Goal: Browse casually: Explore the website without a specific task or goal

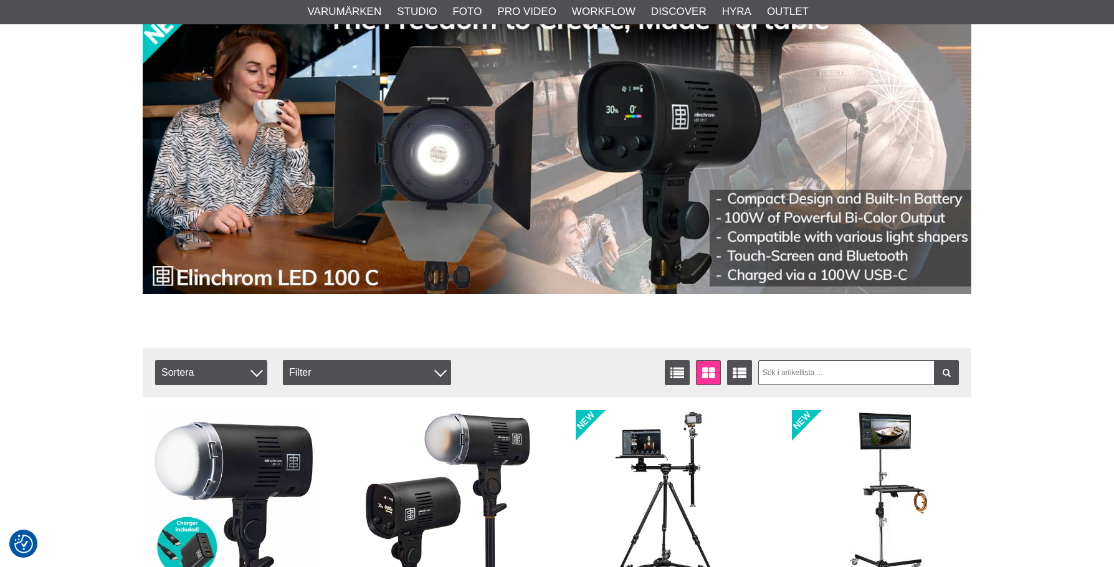
scroll to position [249, 0]
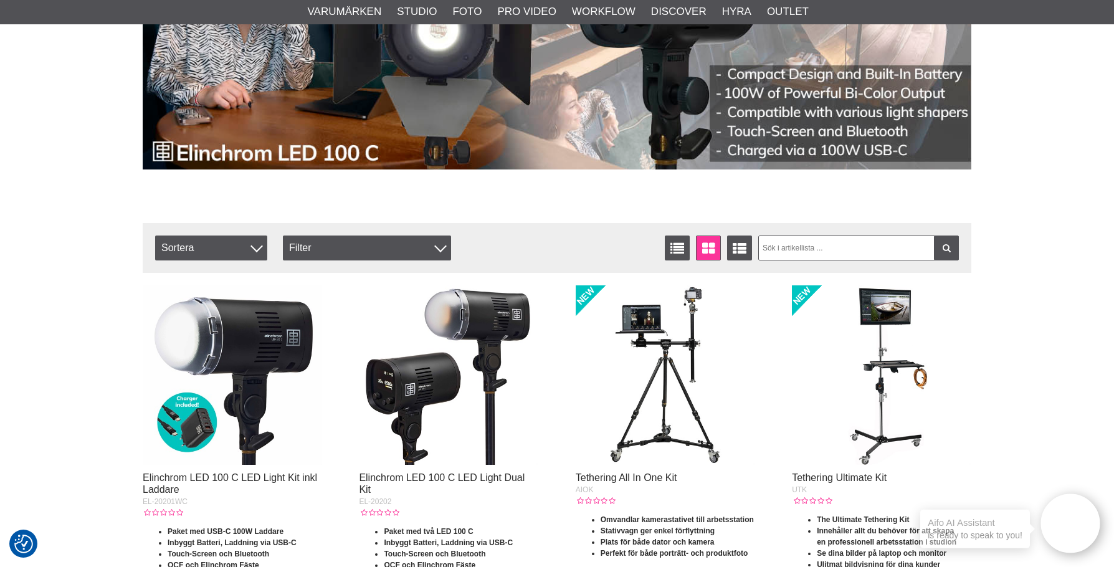
click at [480, 336] on img at bounding box center [449, 375] width 180 height 180
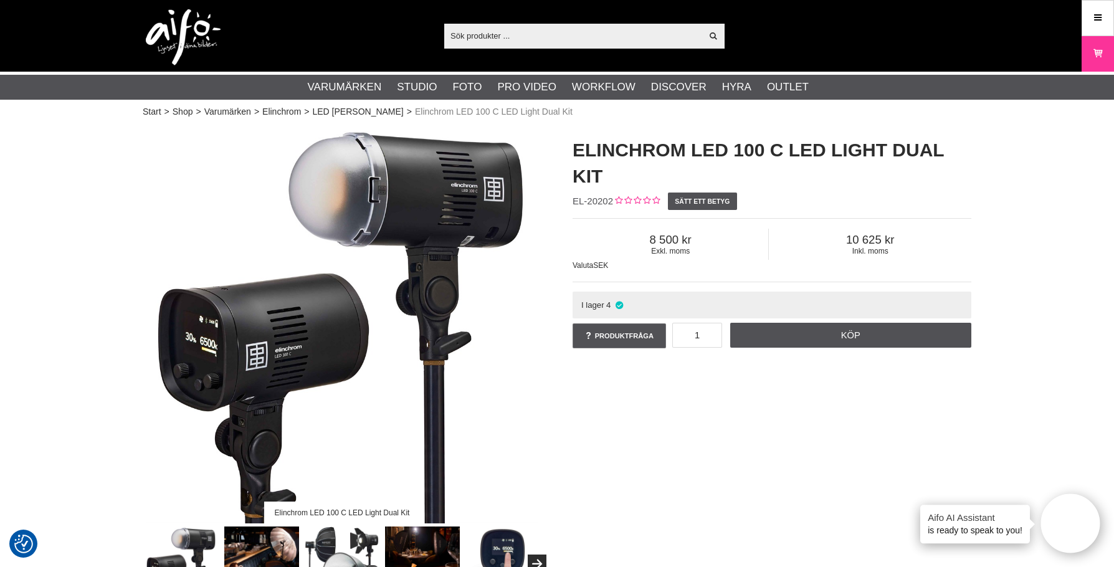
click at [430, 233] on img at bounding box center [342, 324] width 399 height 399
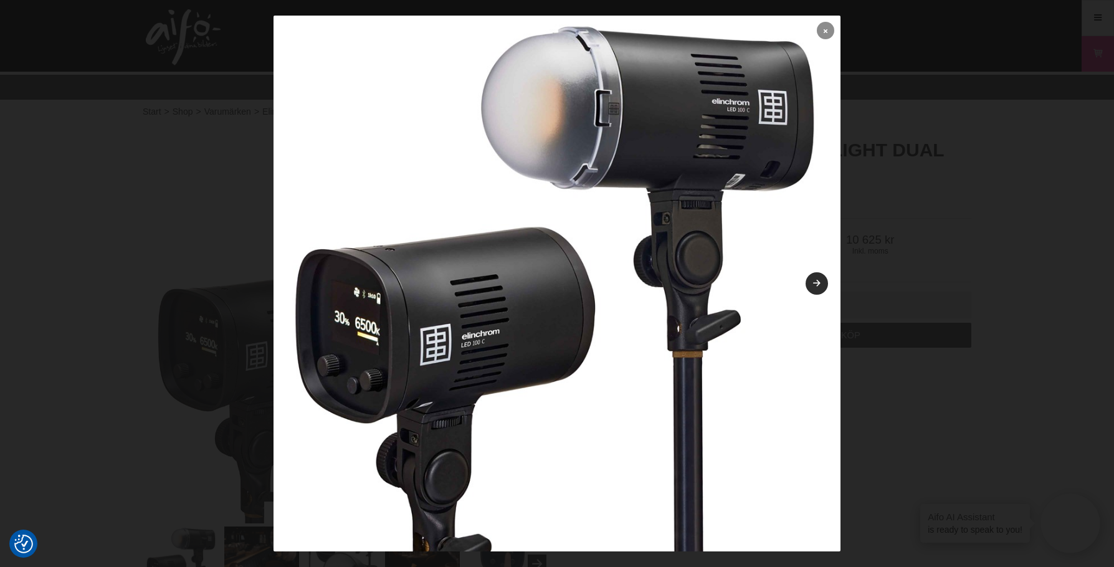
click at [817, 29] on link at bounding box center [825, 30] width 17 height 17
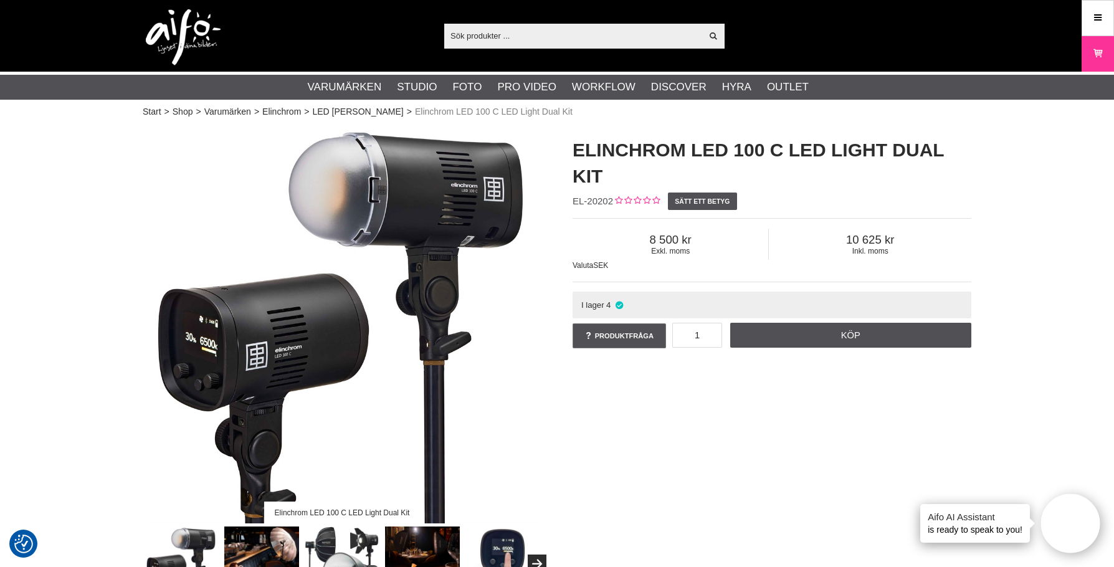
click at [405, 236] on img at bounding box center [342, 324] width 399 height 399
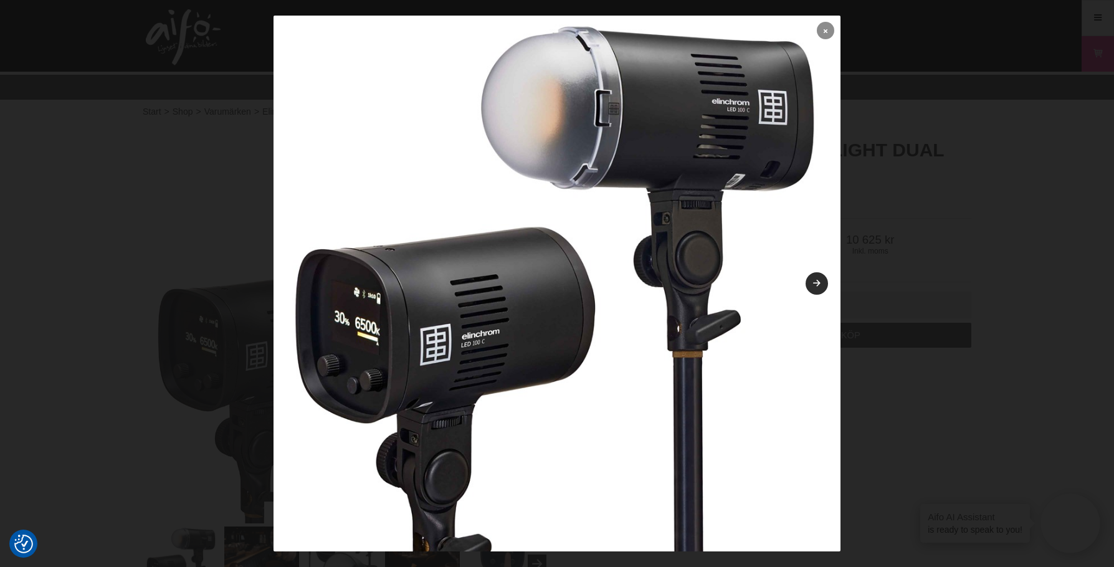
drag, startPoint x: 344, startPoint y: 279, endPoint x: 818, endPoint y: 28, distance: 536.7
click at [824, 28] on icon at bounding box center [826, 30] width 4 height 7
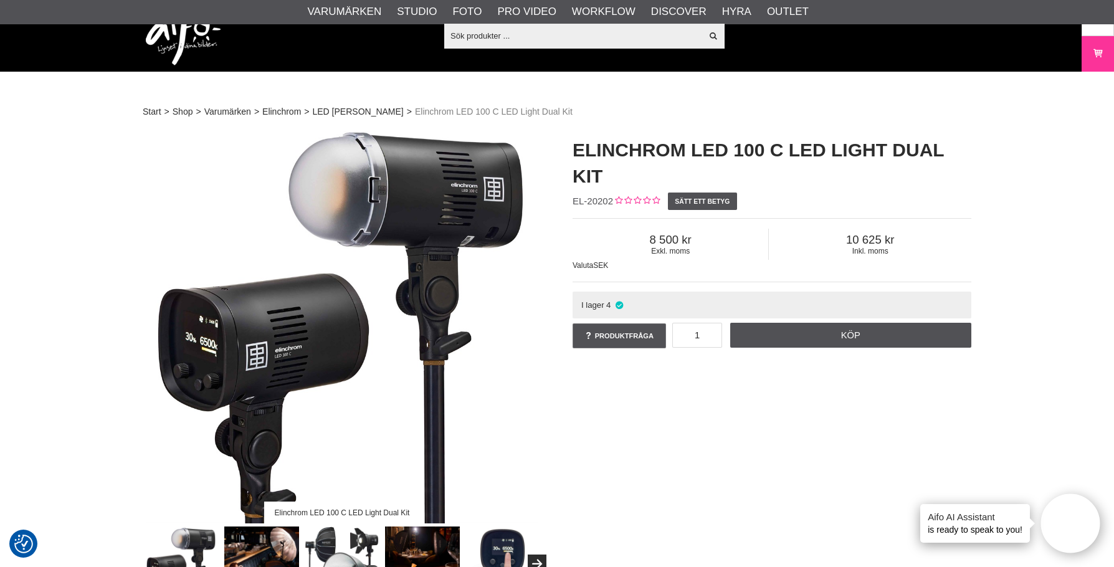
scroll to position [187, 0]
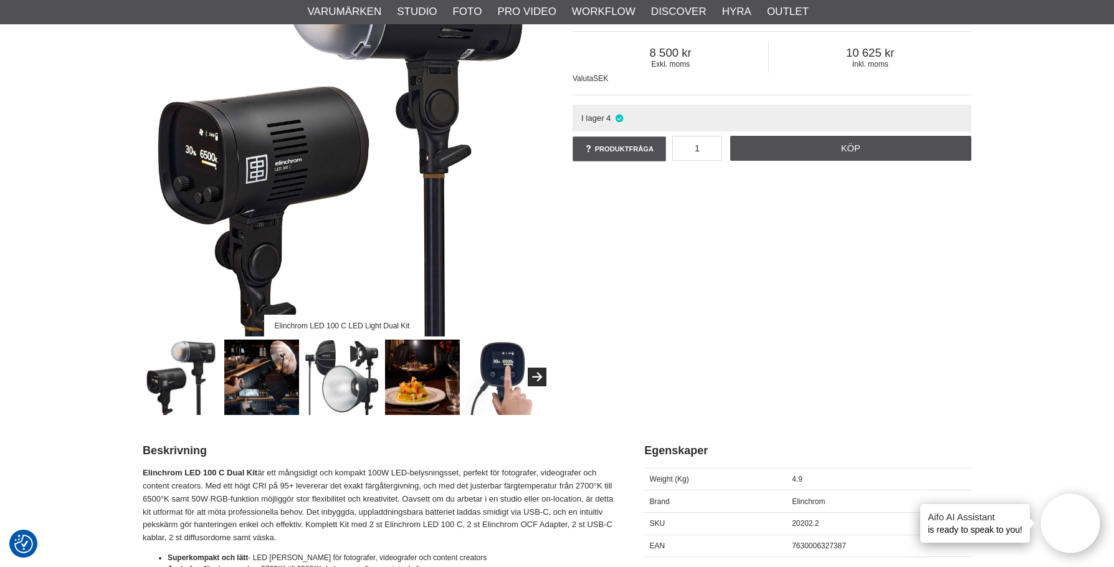
click at [259, 385] on img at bounding box center [261, 377] width 75 height 75
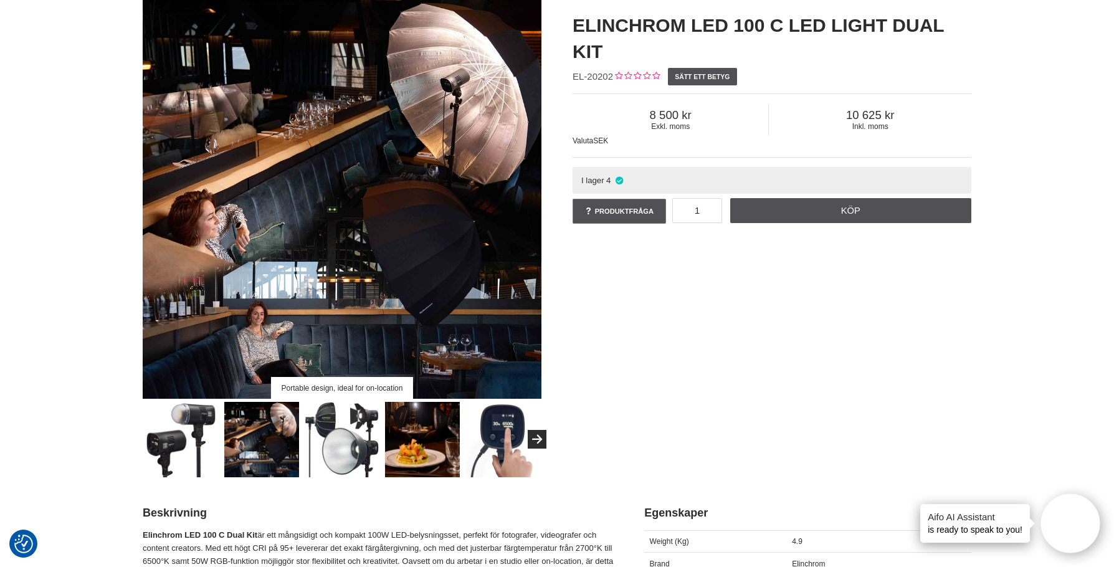
scroll to position [0, 0]
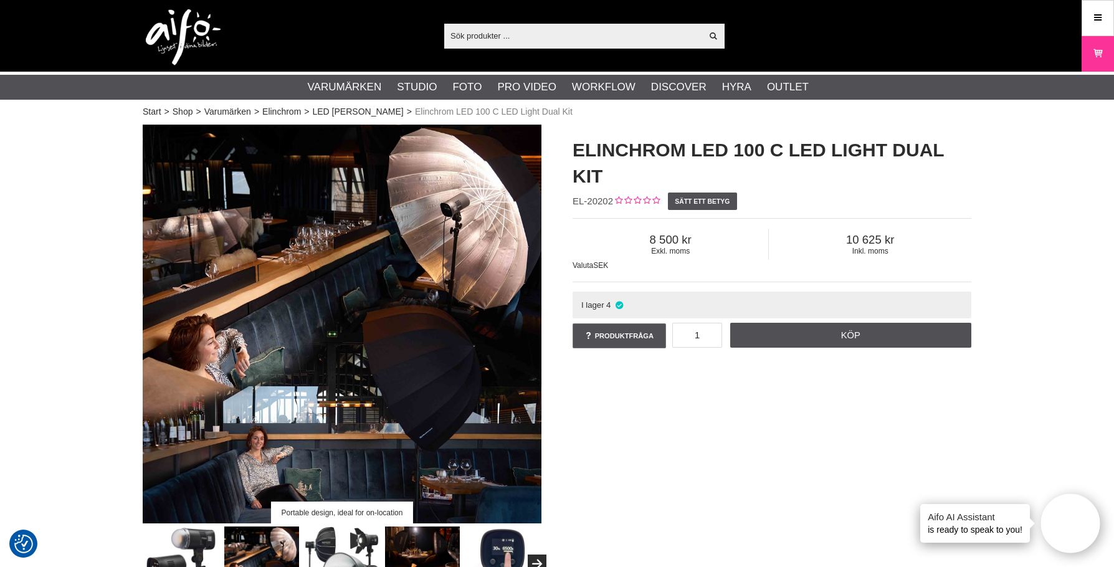
click at [420, 547] on img at bounding box center [422, 564] width 75 height 75
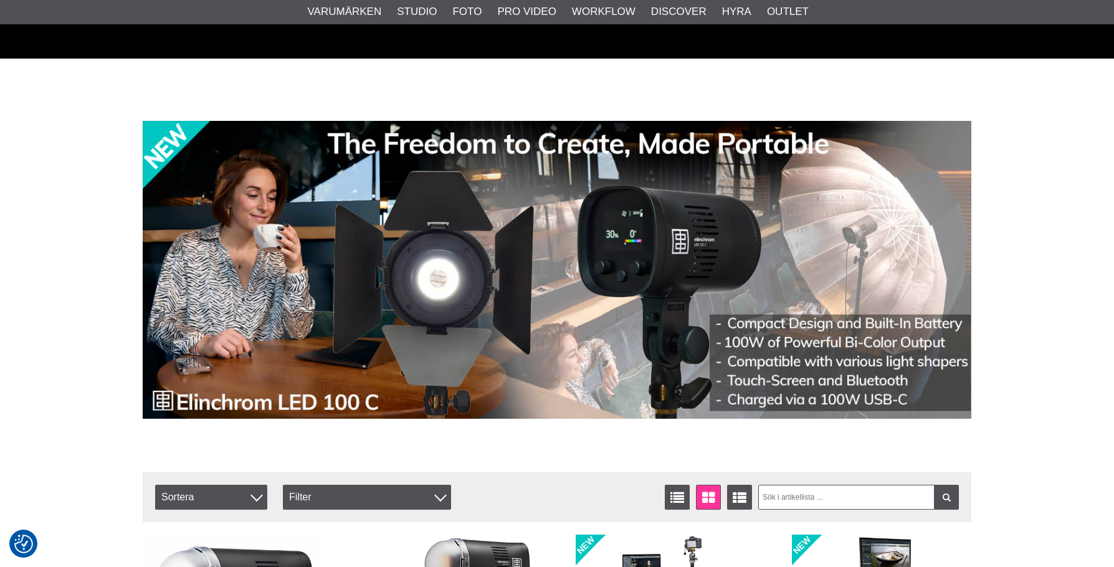
scroll to position [249, 0]
